Goal: Information Seeking & Learning: Learn about a topic

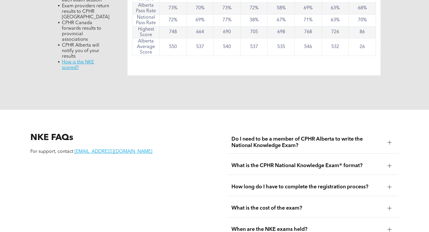
scroll to position [637, 0]
click at [348, 144] on div "Do I need to be a member of CPHR Alberta to write the National Knowledge Exam?" at bounding box center [313, 143] width 172 height 22
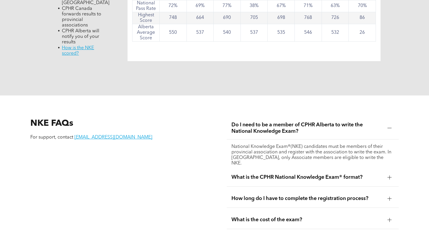
scroll to position [655, 0]
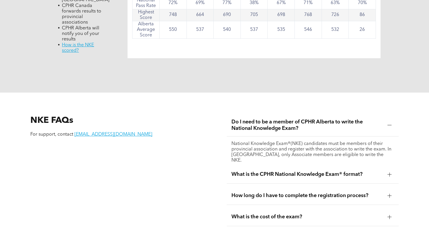
click at [349, 174] on div "What is the CPHR National Knowledge Exam® format?" at bounding box center [313, 175] width 172 height 18
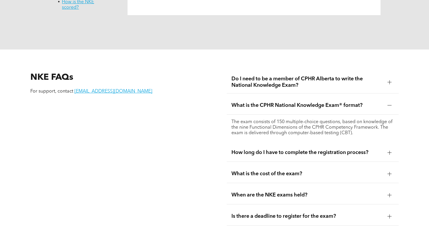
scroll to position [705, 0]
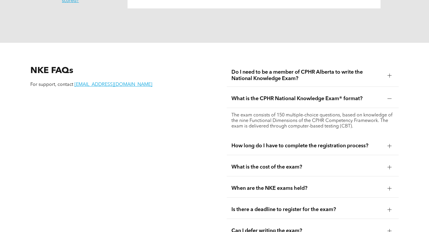
click at [355, 143] on span "How long do I have to complete the registration process?" at bounding box center [306, 146] width 151 height 6
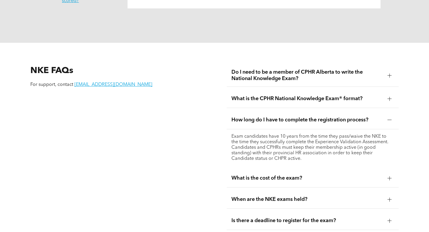
click at [384, 175] on div "What is the cost of the exam?" at bounding box center [313, 178] width 172 height 18
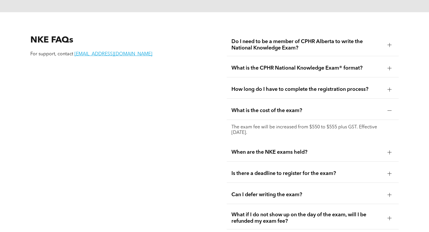
scroll to position [736, 0]
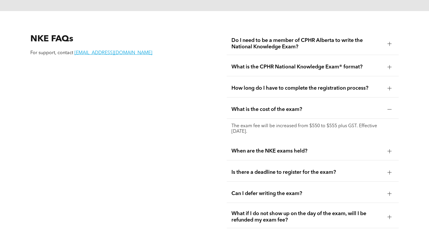
click at [342, 150] on div "When are the NKE exams held?" at bounding box center [313, 151] width 172 height 18
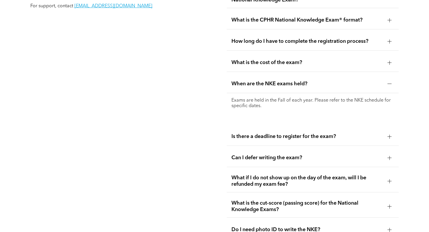
scroll to position [783, 0]
click at [346, 175] on span "What if I do not show up on the day of the exam, will I be refunded my exam fee?" at bounding box center [306, 181] width 151 height 13
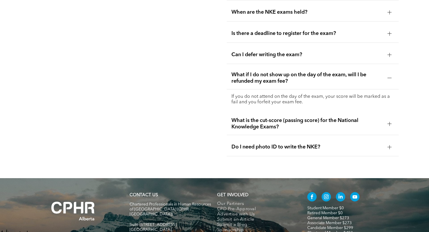
scroll to position [856, 0]
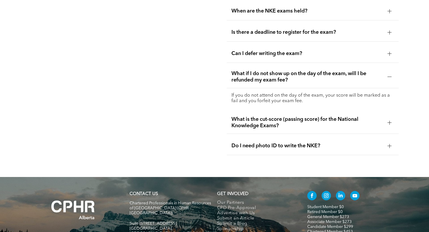
click at [389, 144] on div at bounding box center [389, 146] width 0 height 4
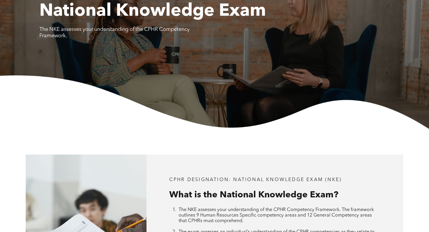
scroll to position [0, 0]
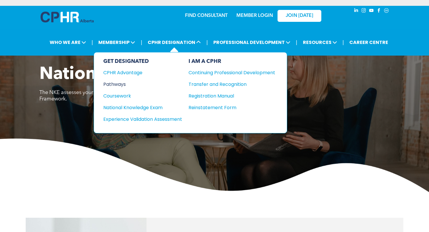
click at [124, 83] on div "Pathways" at bounding box center [138, 84] width 71 height 7
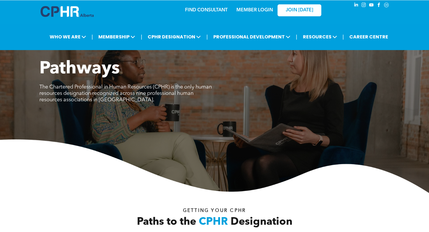
scroll to position [6, 0]
